Goal: Navigation & Orientation: Find specific page/section

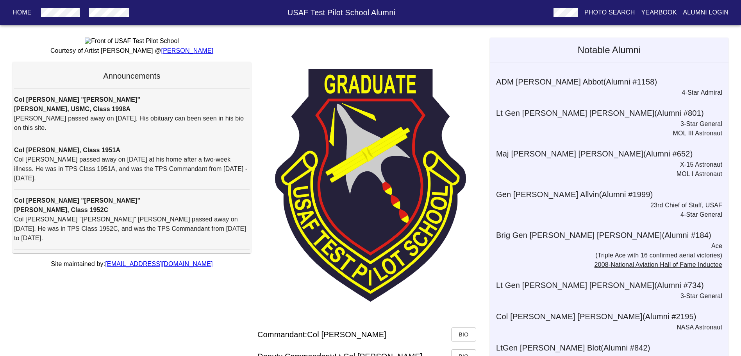
click at [698, 9] on p "Alumni Login" at bounding box center [706, 12] width 46 height 9
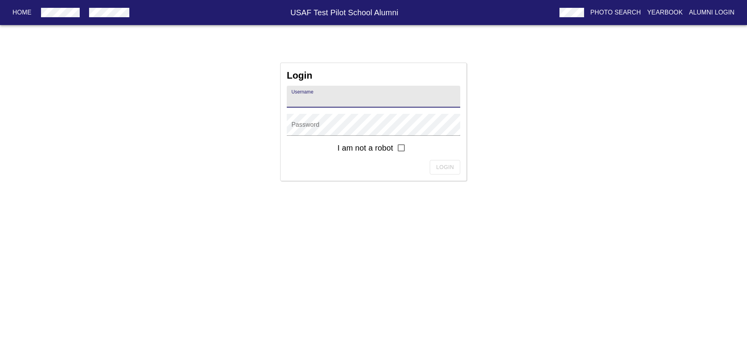
click at [303, 102] on input "text" at bounding box center [373, 97] width 173 height 22
type input "[PERSON_NAME][EMAIL_ADDRESS][PERSON_NAME][DOMAIN_NAME]"
click at [240, 82] on div "Login Username [PERSON_NAME][EMAIL_ADDRESS][PERSON_NAME][DOMAIN_NAME] Password …" at bounding box center [373, 122] width 747 height 118
drag, startPoint x: 385, startPoint y: 101, endPoint x: 272, endPoint y: 95, distance: 113.1
click at [275, 95] on div "Login Username [PERSON_NAME][EMAIL_ADDRESS][PERSON_NAME][DOMAIN_NAME] Password …" at bounding box center [373, 122] width 747 height 118
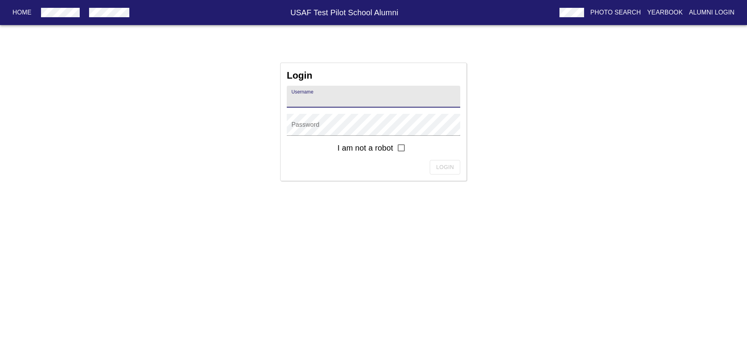
click at [27, 12] on p "Home" at bounding box center [22, 12] width 19 height 9
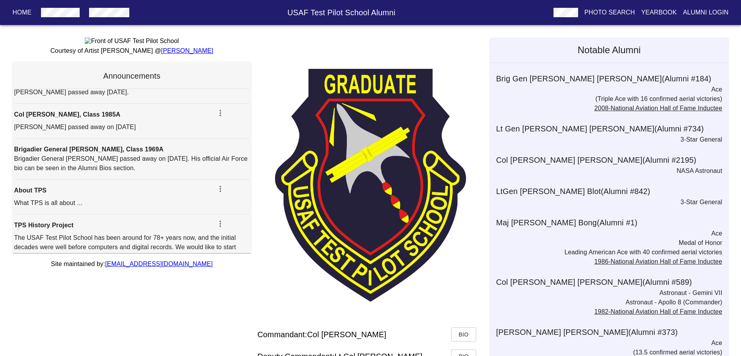
click at [709, 13] on p "Alumni Login" at bounding box center [706, 12] width 46 height 9
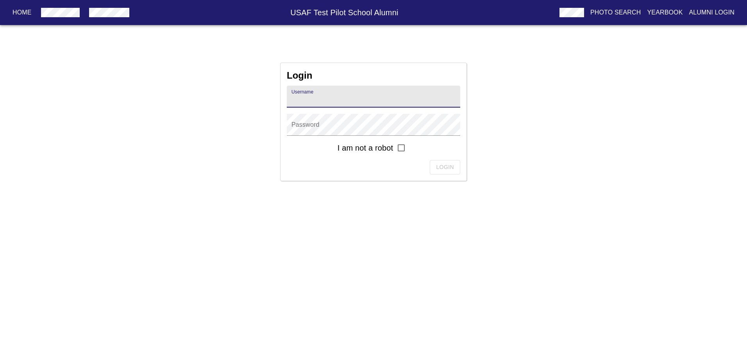
click at [17, 13] on p "Home" at bounding box center [22, 12] width 19 height 9
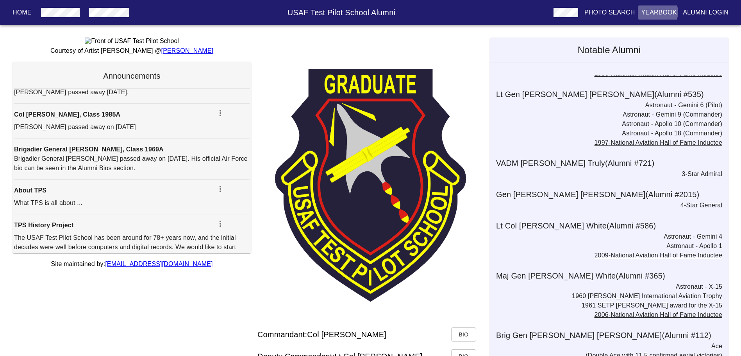
click at [662, 12] on p "Yearbook" at bounding box center [659, 12] width 36 height 9
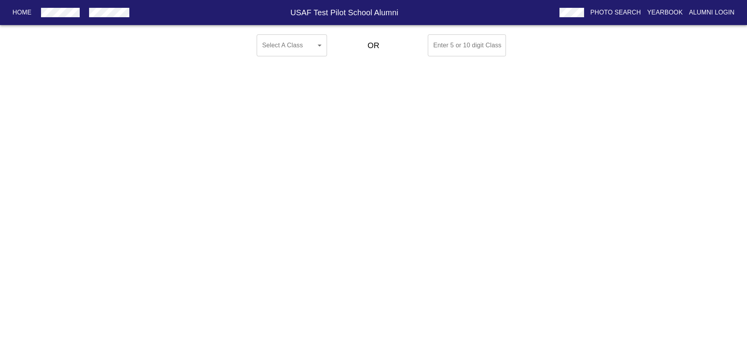
click at [318, 44] on body "Home USAF Test Pilot School Alumni Photo Search Yearbook Alumni Login Select A …" at bounding box center [373, 45] width 747 height 28
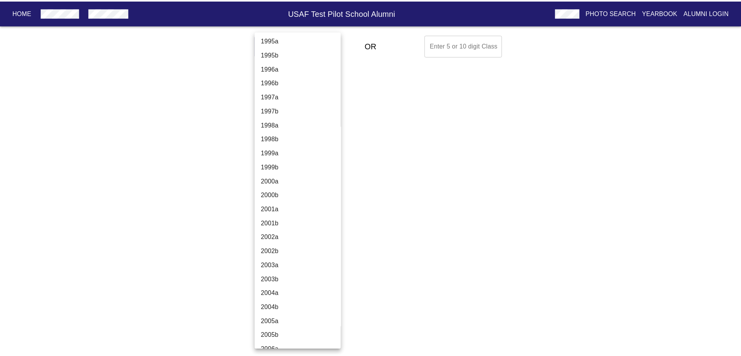
scroll to position [1914, 0]
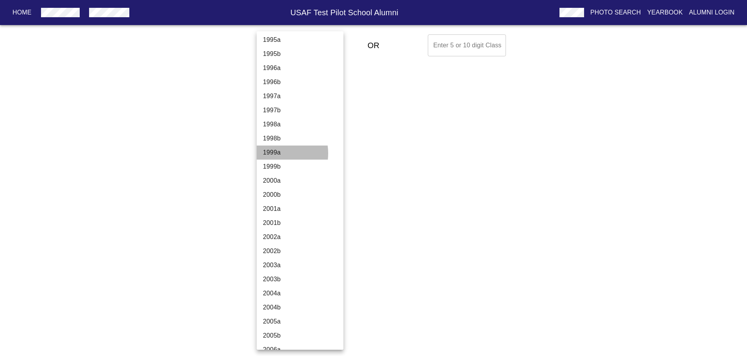
click at [273, 153] on li "1999a" at bounding box center [303, 152] width 93 height 14
type input "1999a"
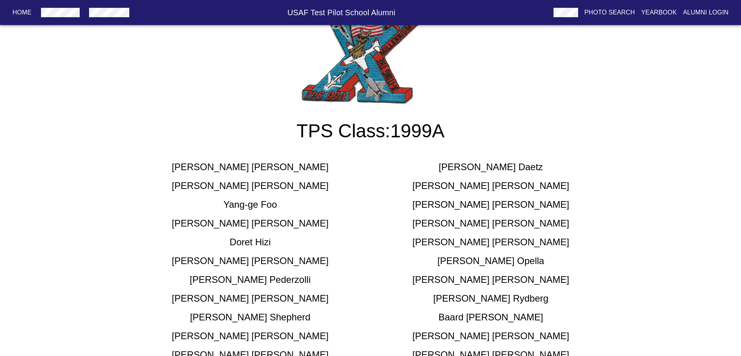
scroll to position [0, 0]
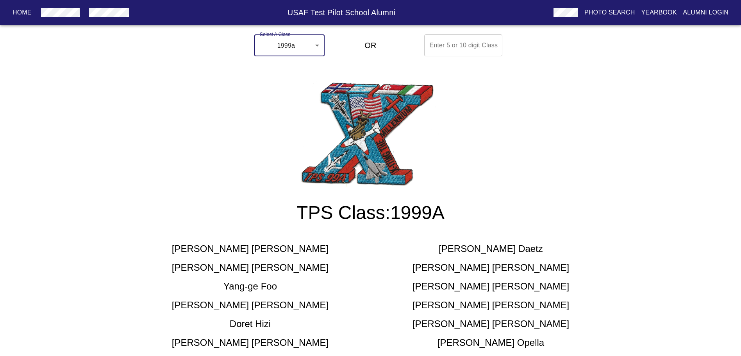
click at [711, 13] on p "Alumni Login" at bounding box center [706, 12] width 46 height 9
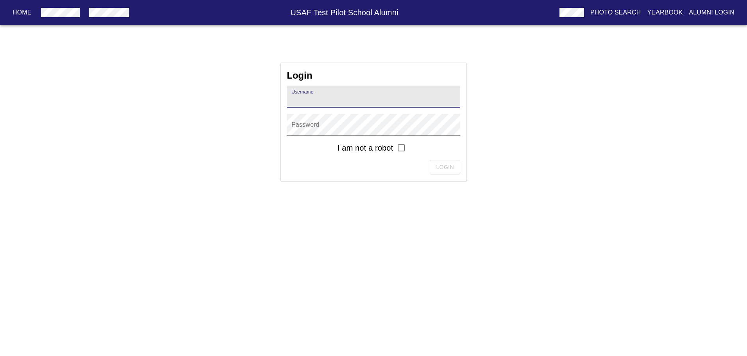
click at [300, 102] on input "text" at bounding box center [373, 97] width 173 height 22
type input "[PERSON_NAME][EMAIL_ADDRESS][PERSON_NAME][DOMAIN_NAME]"
click at [401, 149] on input "checkbox" at bounding box center [401, 147] width 16 height 16
checkbox input "true"
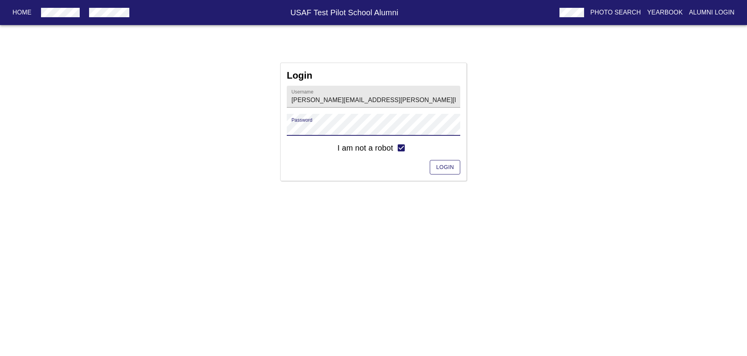
click at [448, 168] on span "Login" at bounding box center [445, 167] width 18 height 10
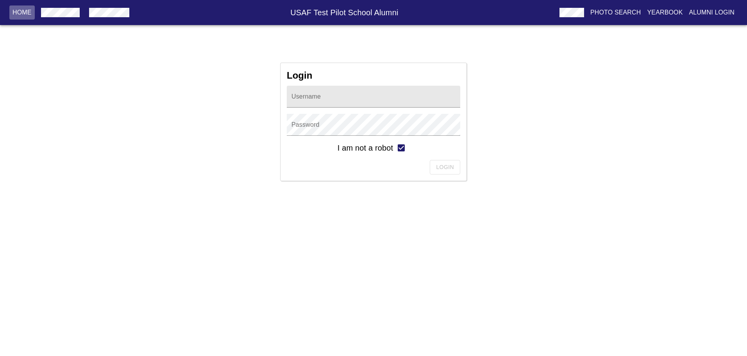
click at [20, 10] on p "Home" at bounding box center [22, 12] width 19 height 9
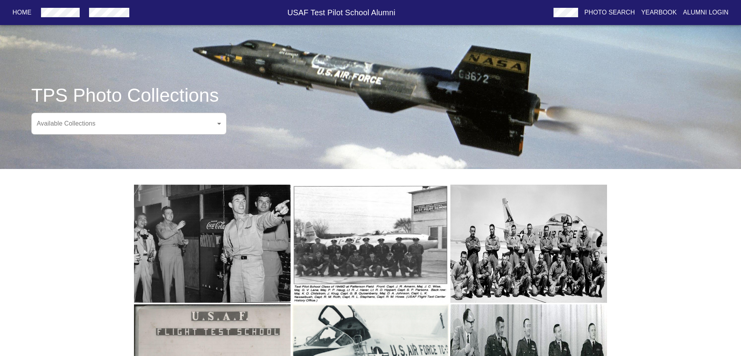
click at [609, 12] on p "Photo Search" at bounding box center [609, 12] width 51 height 9
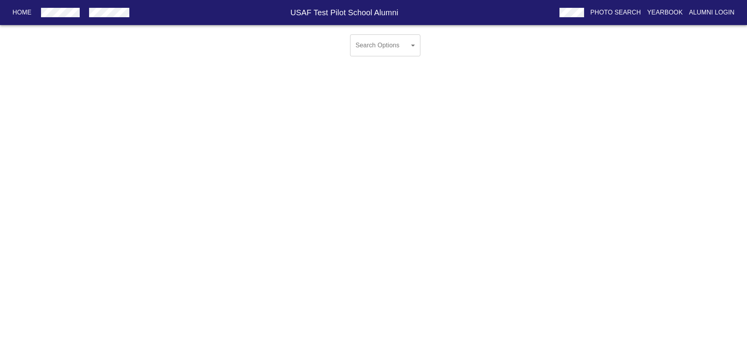
click at [414, 47] on body "Home USAF Test Pilot School Alumni Photo Search Yearbook Alumni Login Search Op…" at bounding box center [373, 51] width 747 height 41
click at [463, 53] on div at bounding box center [373, 178] width 747 height 356
click at [671, 12] on p "Yearbook" at bounding box center [665, 12] width 36 height 9
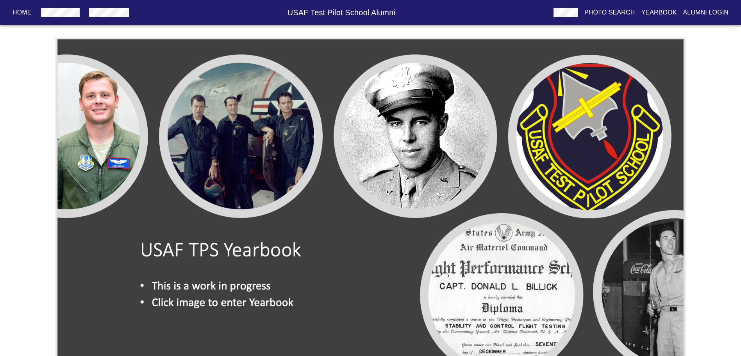
click at [702, 10] on p "Alumni Login" at bounding box center [706, 12] width 46 height 9
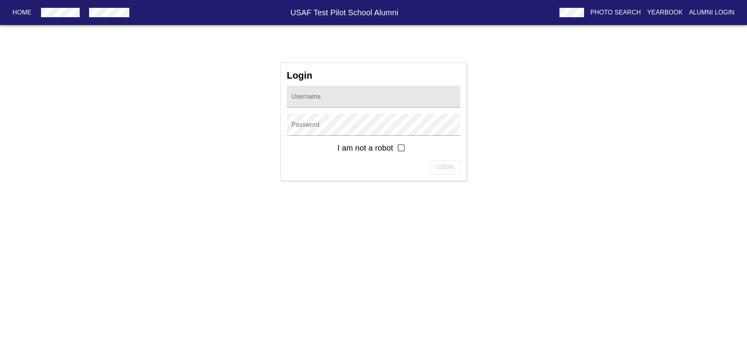
click at [339, 164] on div "Login" at bounding box center [373, 167] width 173 height 14
click at [302, 52] on html "Home USAF Test Pilot School Alumni Photo Search Yearbook Alumni Login Login Use…" at bounding box center [373, 96] width 747 height 193
click at [13, 9] on p "Home" at bounding box center [22, 12] width 19 height 9
